Goal: Transaction & Acquisition: Purchase product/service

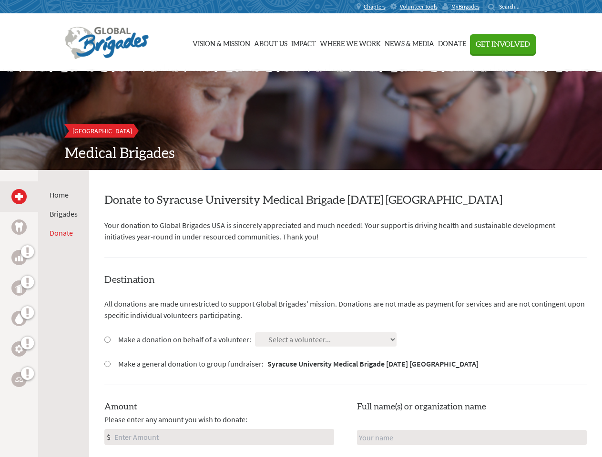
click at [526, 7] on div "Search for:" at bounding box center [507, 7] width 38 height 8
click at [530, 44] on span "Get Involved" at bounding box center [503, 44] width 54 height 8
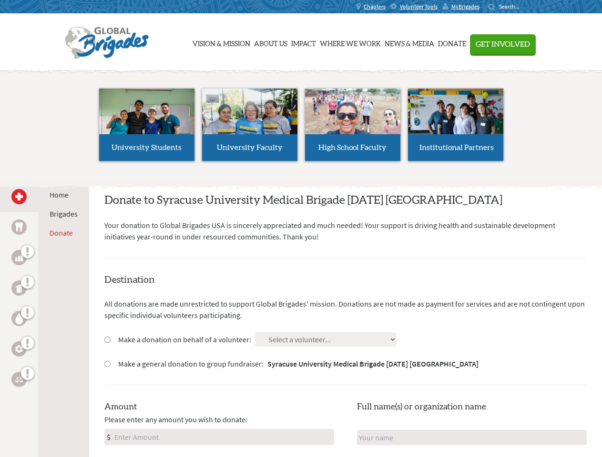
click at [301, 121] on li "High School Faculty" at bounding box center [352, 125] width 103 height 88
click at [44, 314] on div "Home Brigades Donate" at bounding box center [63, 398] width 51 height 457
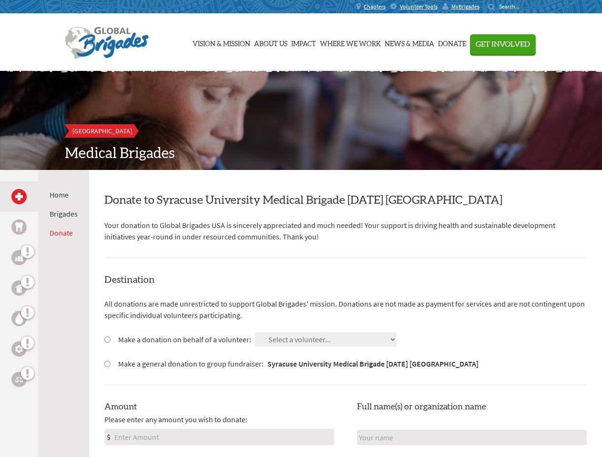
click at [107, 340] on input "Make a donation on behalf of a volunteer:" at bounding box center [107, 340] width 6 height 6
radio input "true"
click at [107, 364] on input "Make a general donation to group fundraiser: Syracuse University Medical Brigad…" at bounding box center [107, 364] width 6 height 6
radio input "true"
